Goal: Information Seeking & Learning: Check status

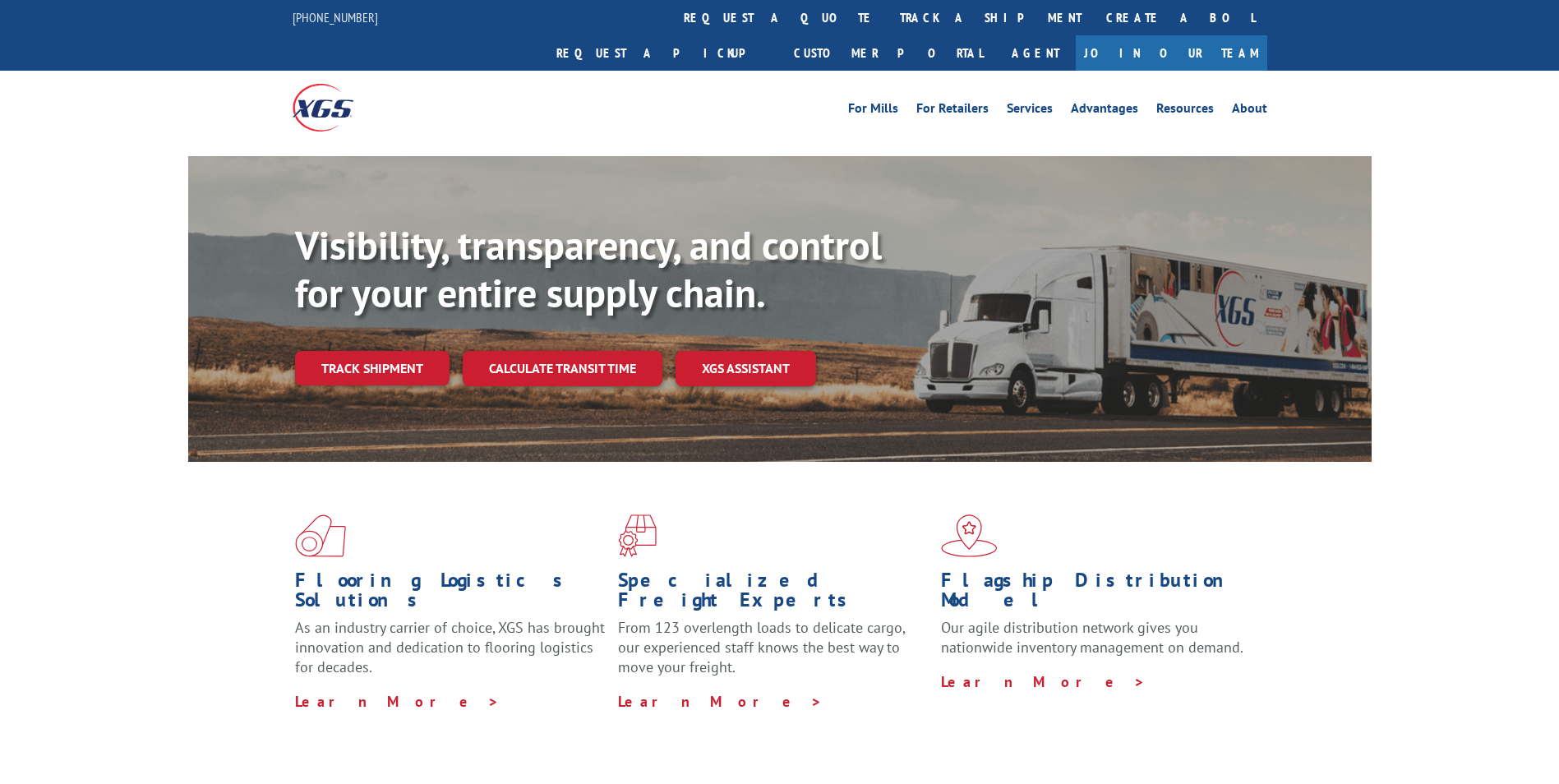
click at [418, 352] on div "Visibility, transparency, and control for your entire supply chain. Track shipm…" at bounding box center [833, 336] width 1077 height 229
click at [412, 351] on link "Track shipment" at bounding box center [372, 368] width 154 height 35
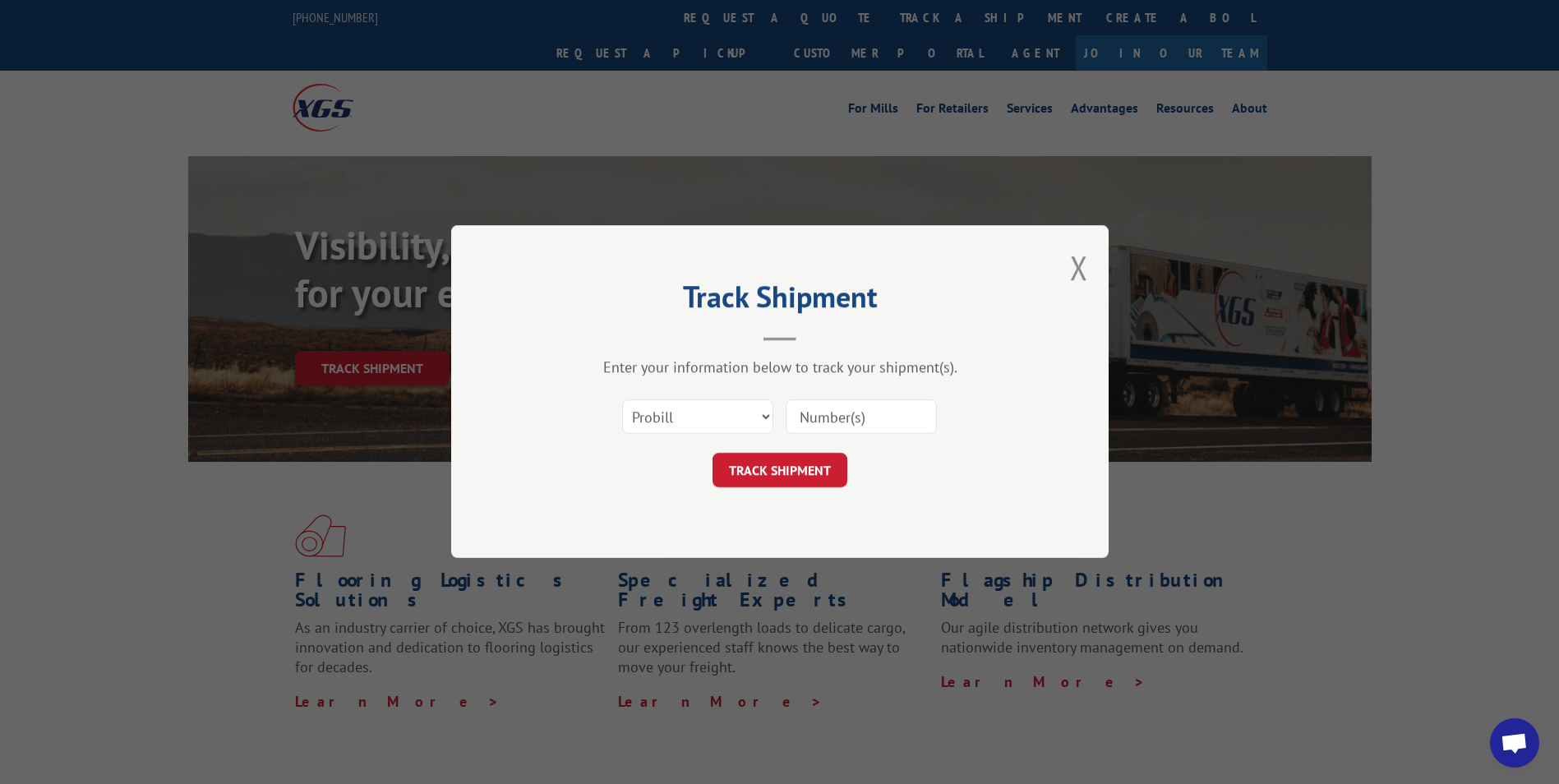
click at [810, 407] on input at bounding box center [861, 417] width 151 height 35
paste input "16777685"
type input "16777685"
click at [778, 460] on button "TRACK SHIPMENT" at bounding box center [780, 471] width 135 height 35
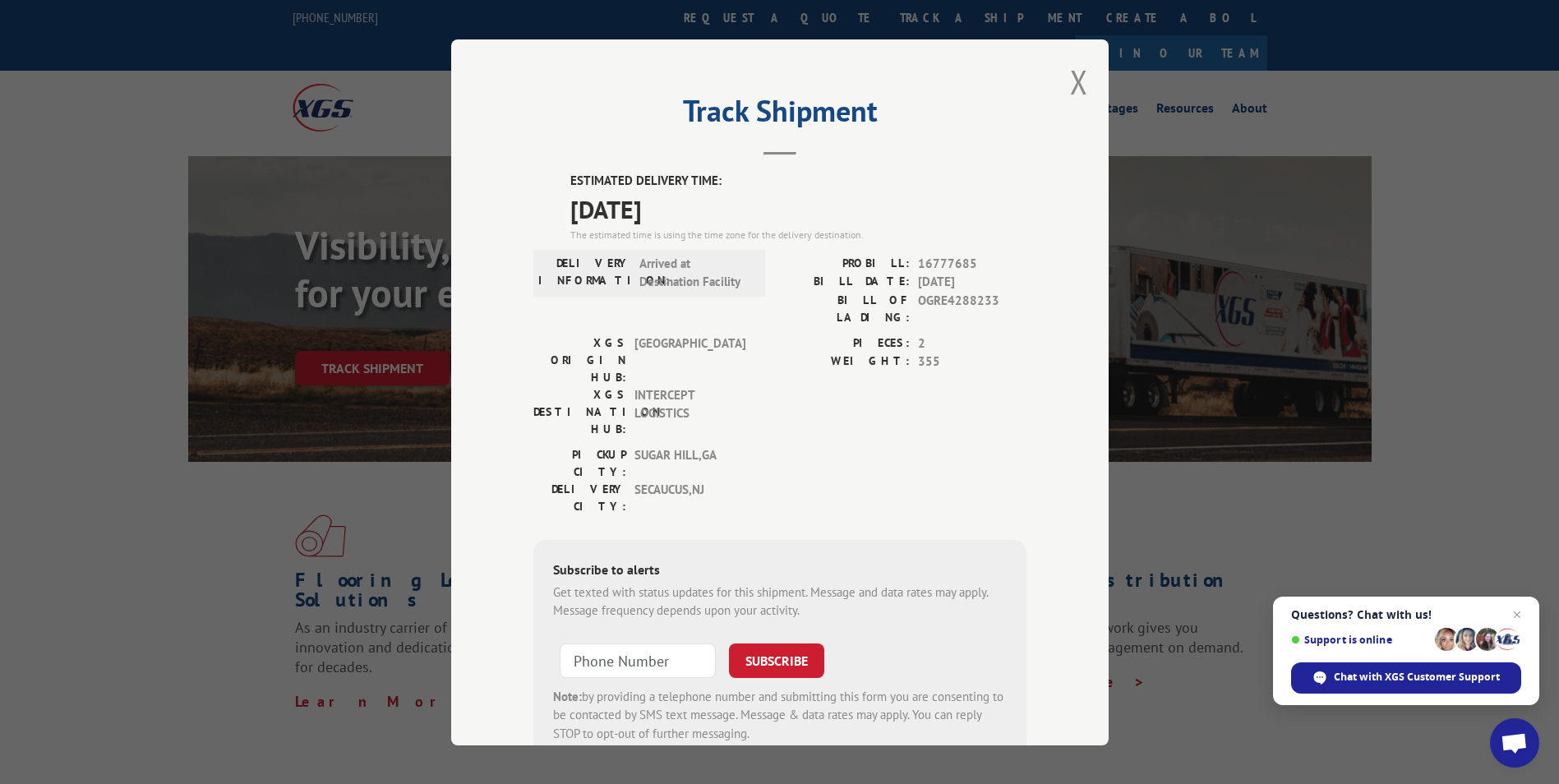
scroll to position [37, 0]
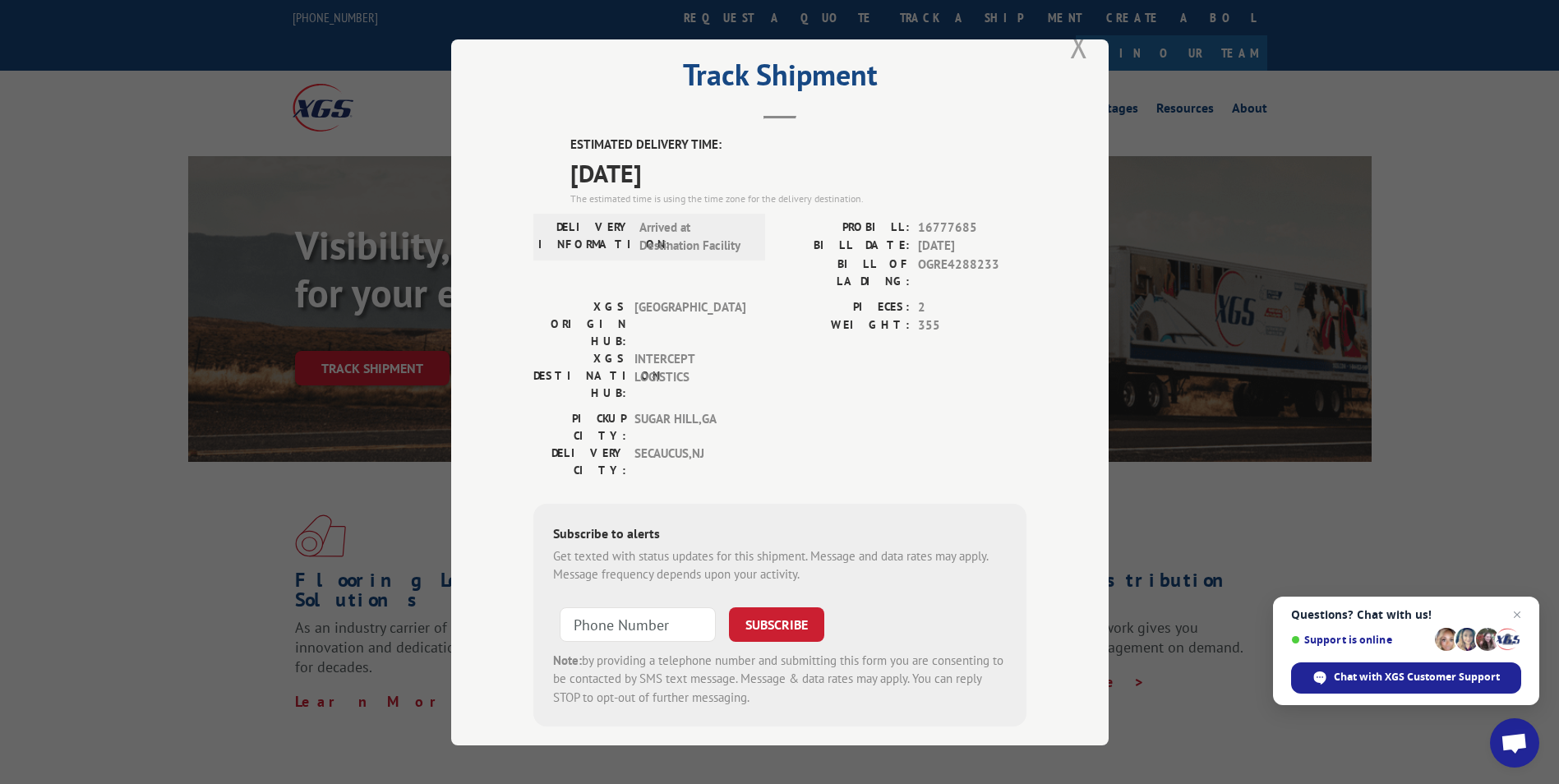
click at [1070, 50] on button "Close modal" at bounding box center [1079, 45] width 18 height 44
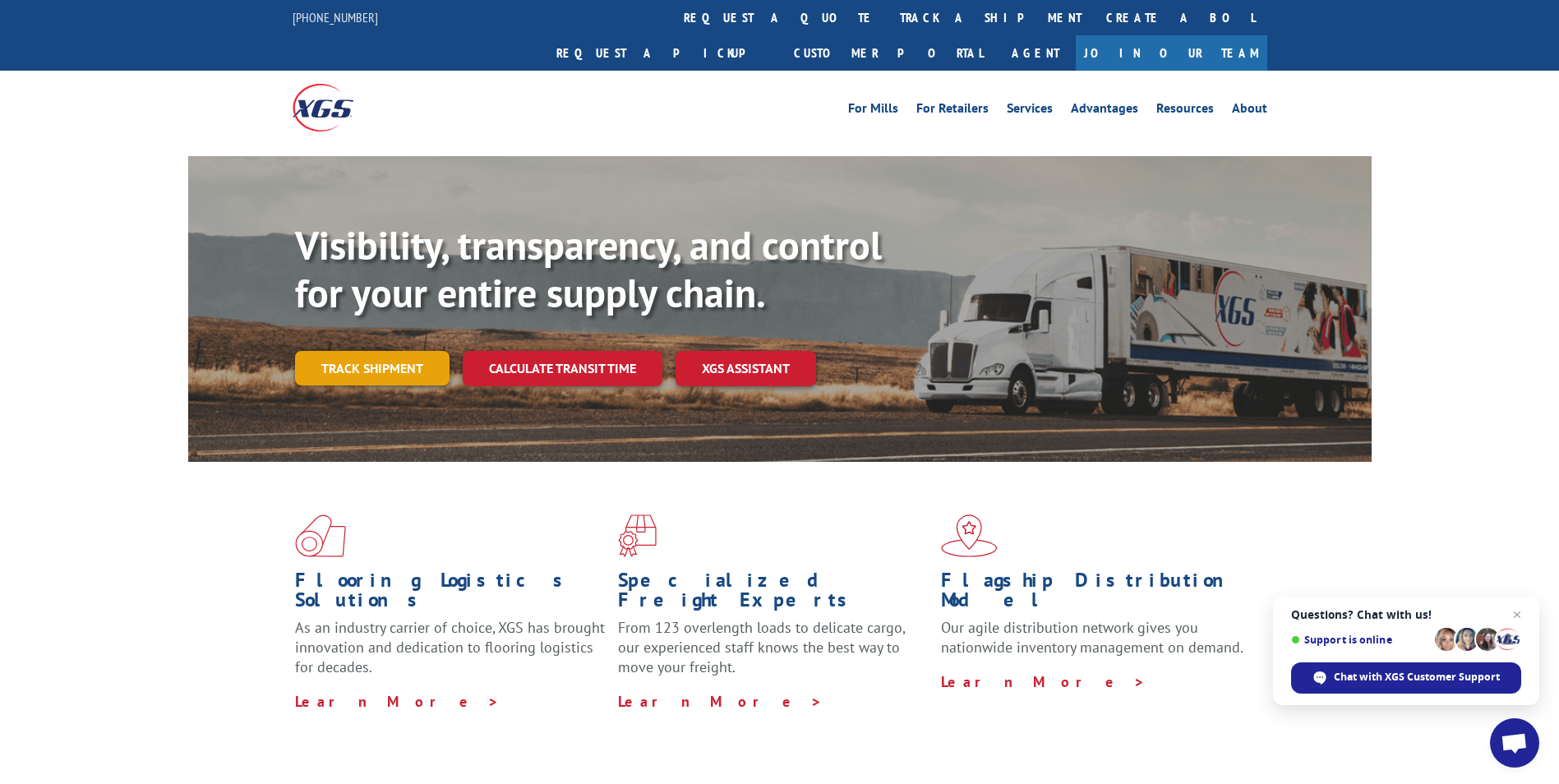
click at [375, 351] on link "Track shipment" at bounding box center [372, 368] width 154 height 35
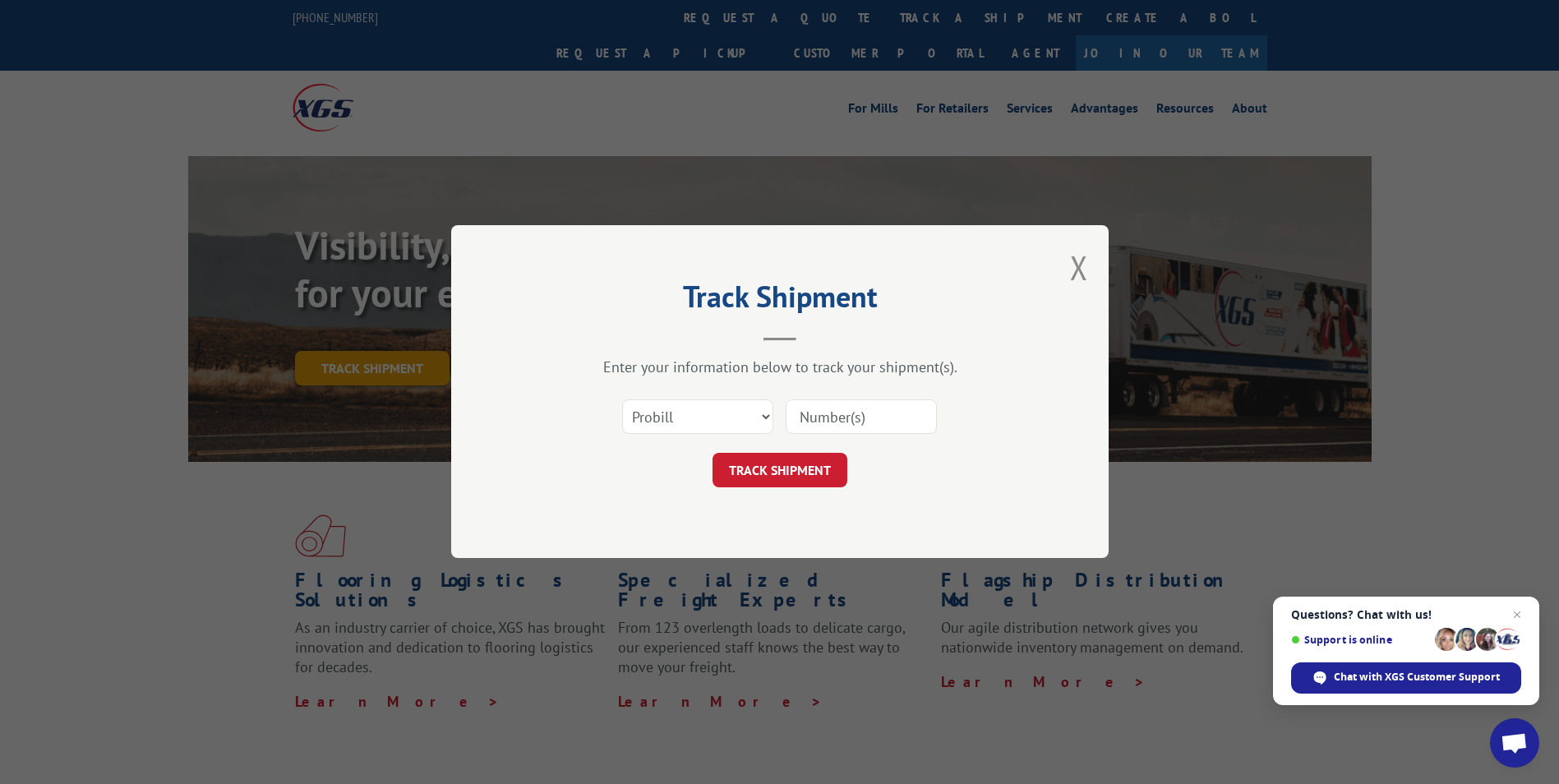
scroll to position [0, 0]
click at [856, 420] on input at bounding box center [861, 417] width 151 height 35
paste input "16777685"
type input "16777685"
click at [804, 467] on button "TRACK SHIPMENT" at bounding box center [780, 471] width 135 height 35
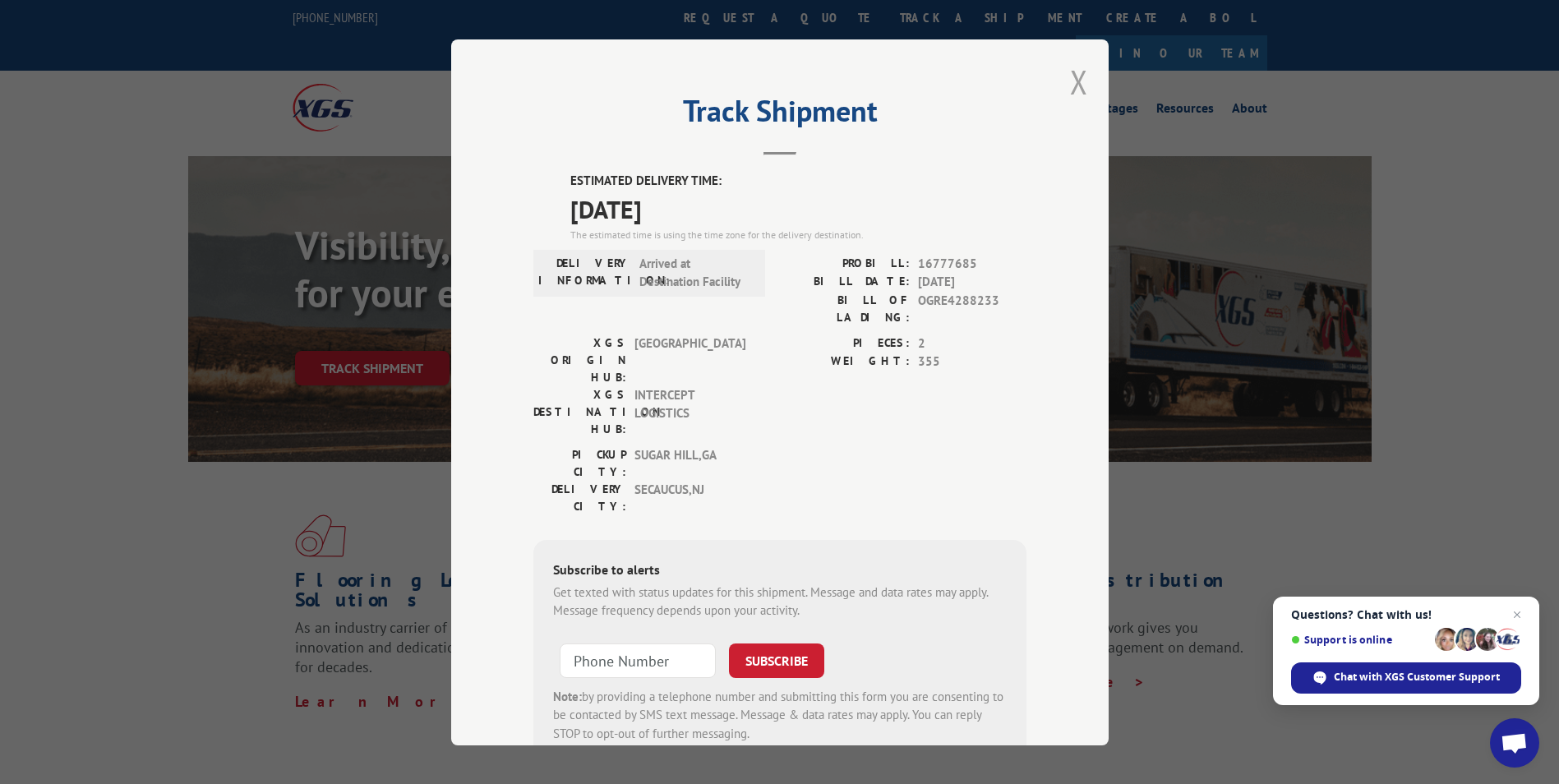
click at [1070, 78] on button "Close modal" at bounding box center [1079, 82] width 18 height 44
